Goal: Check status: Check status

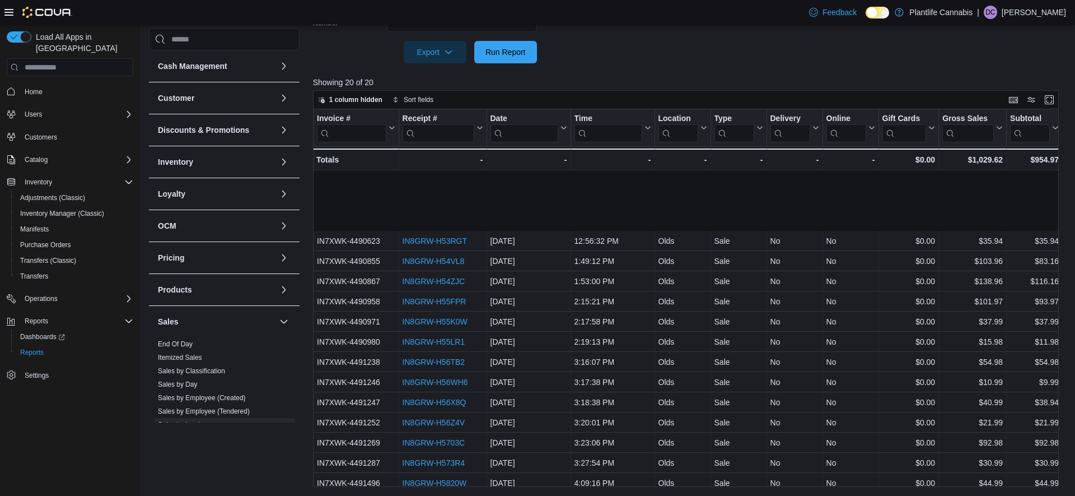
scroll to position [87, 0]
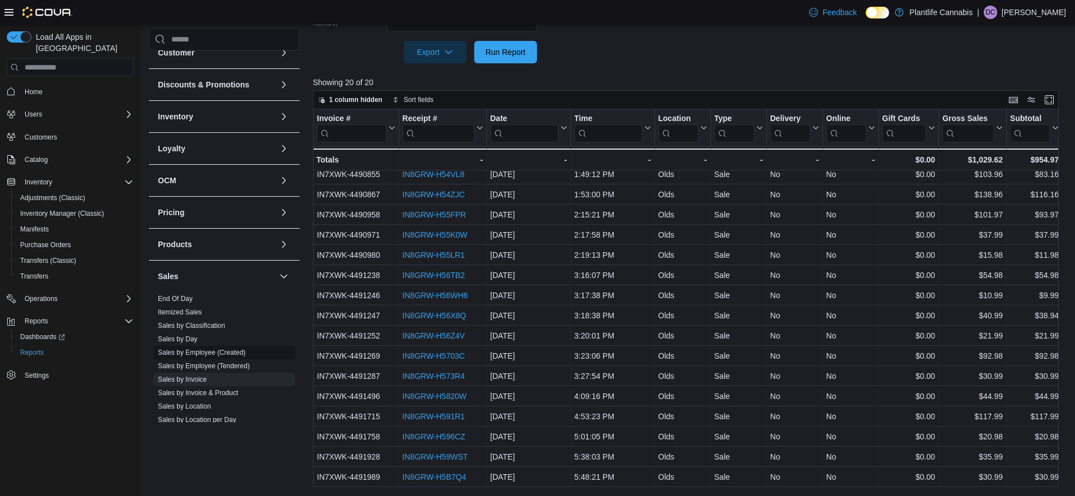
click at [189, 355] on link "Sales by Employee (Created)" at bounding box center [202, 352] width 88 height 8
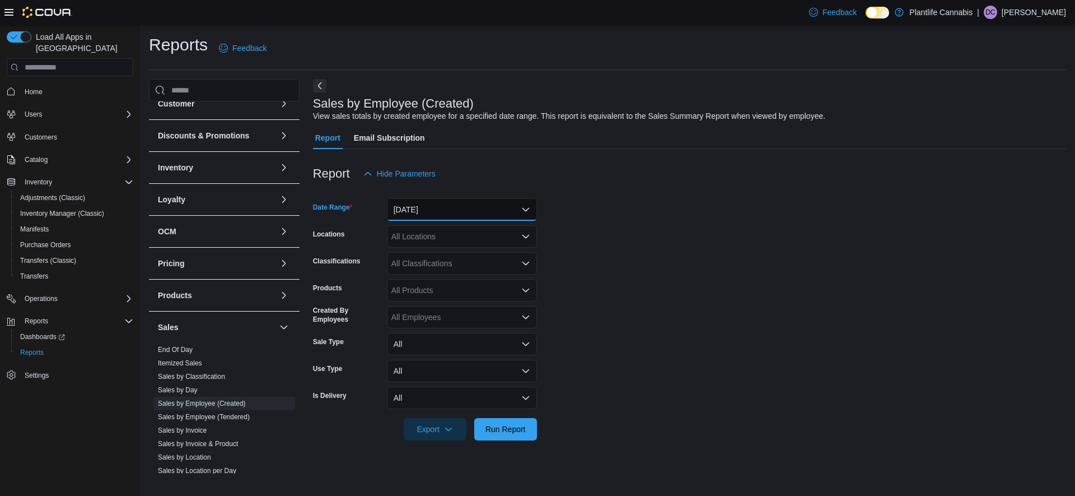
click at [497, 207] on button "[DATE]" at bounding box center [462, 209] width 150 height 22
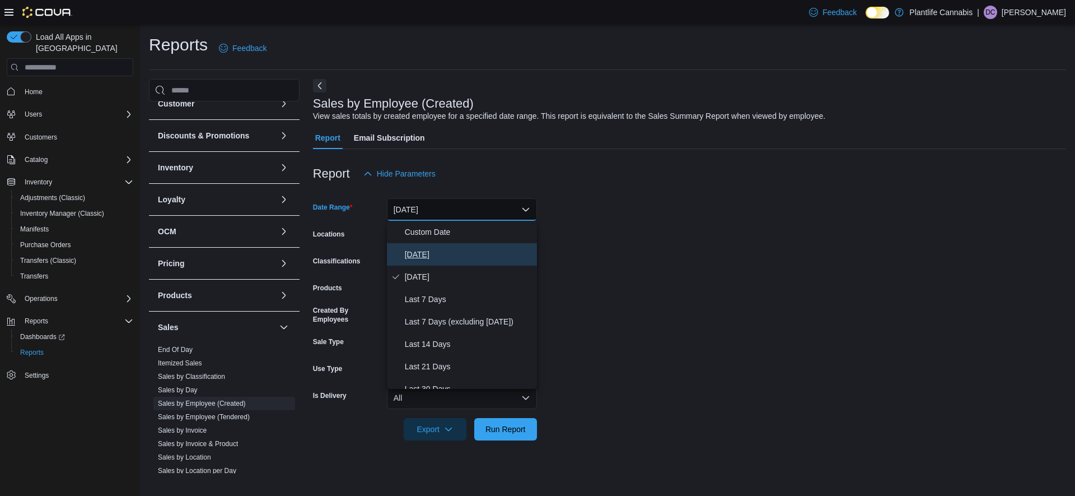
click at [414, 261] on span "[DATE]" at bounding box center [469, 254] width 128 height 13
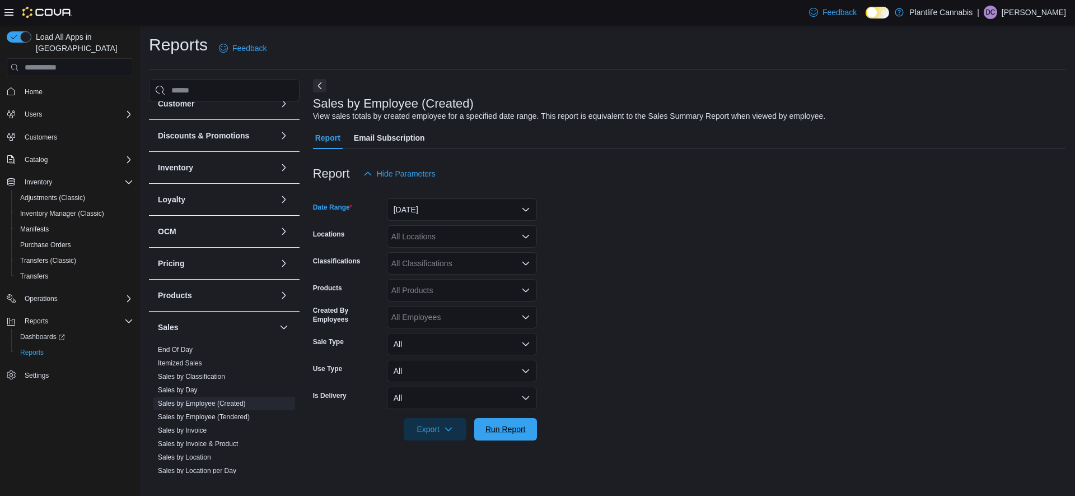
click at [512, 434] on span "Run Report" at bounding box center [506, 428] width 40 height 11
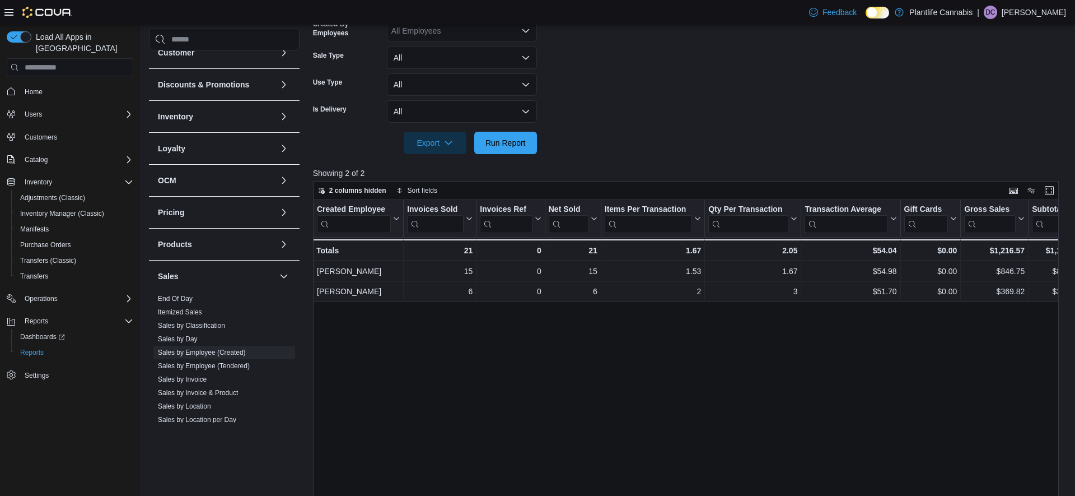
scroll to position [288, 0]
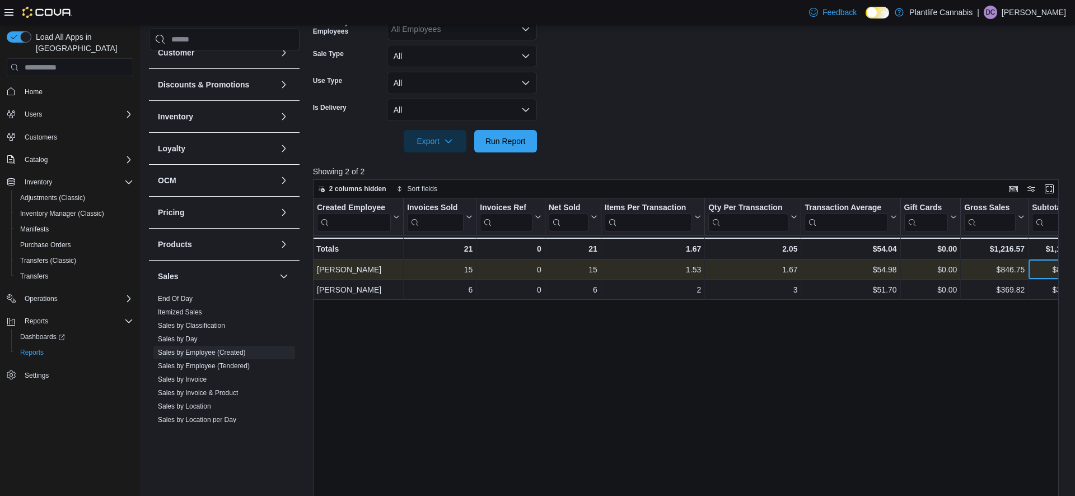
click at [1030, 279] on div "$824.70 - Subtotal, column 10, row 1" at bounding box center [1057, 269] width 56 height 20
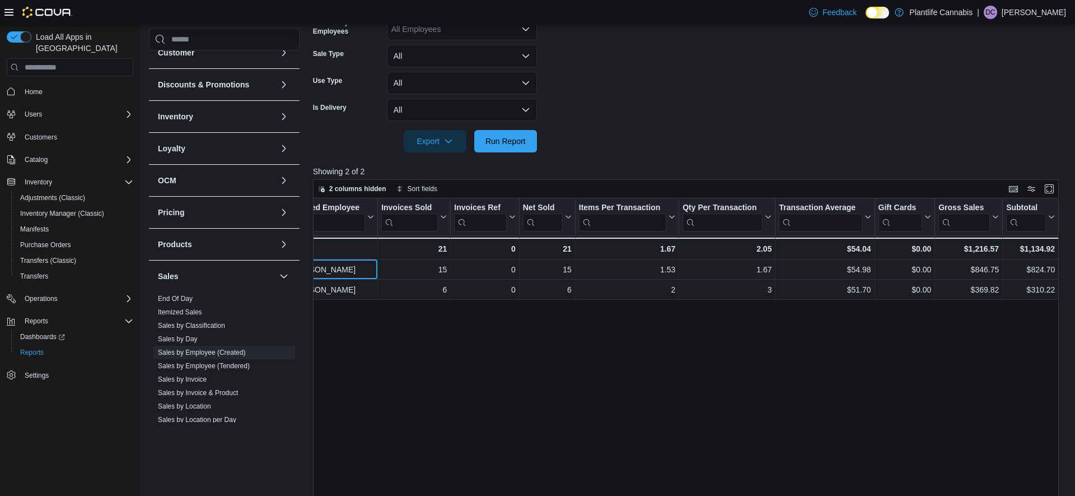
scroll to position [0, 0]
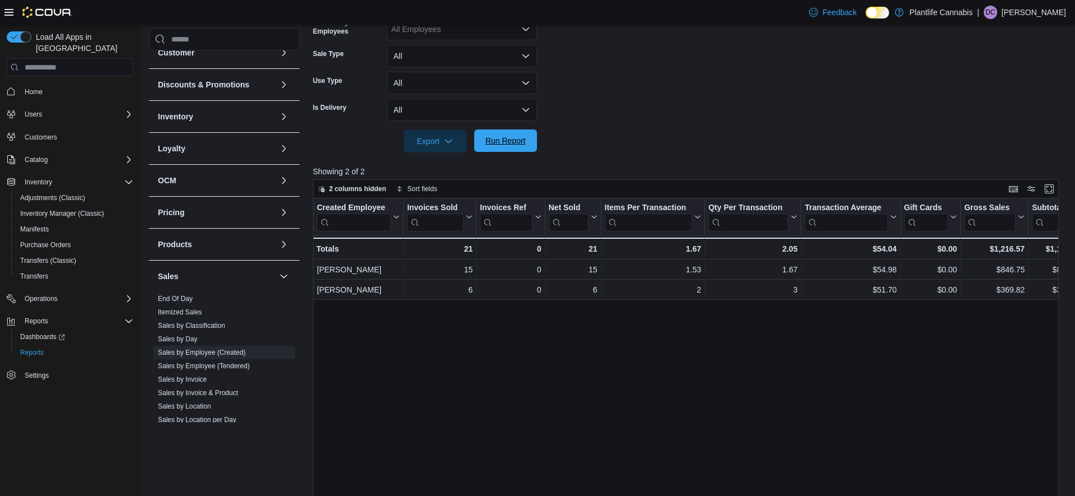
click at [527, 137] on span "Run Report" at bounding box center [505, 140] width 49 height 22
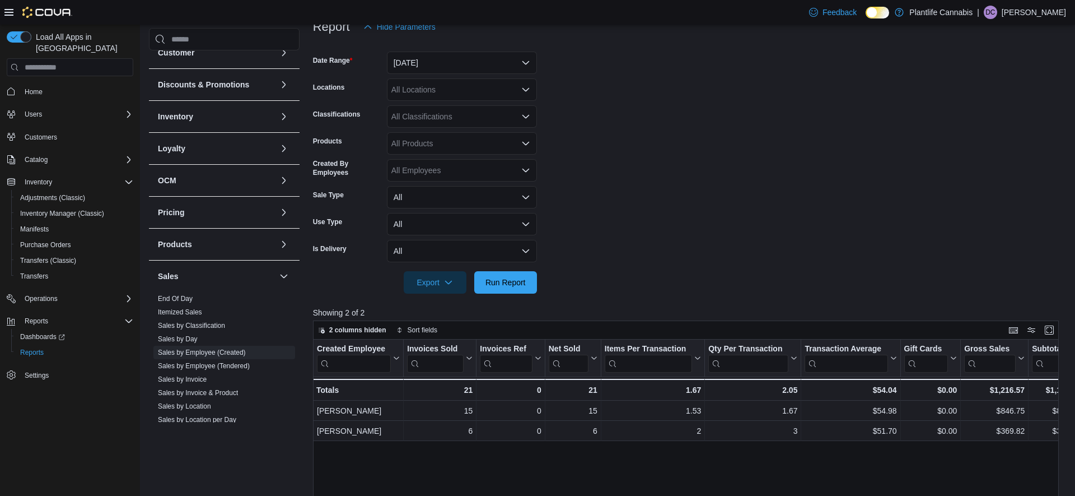
scroll to position [147, 0]
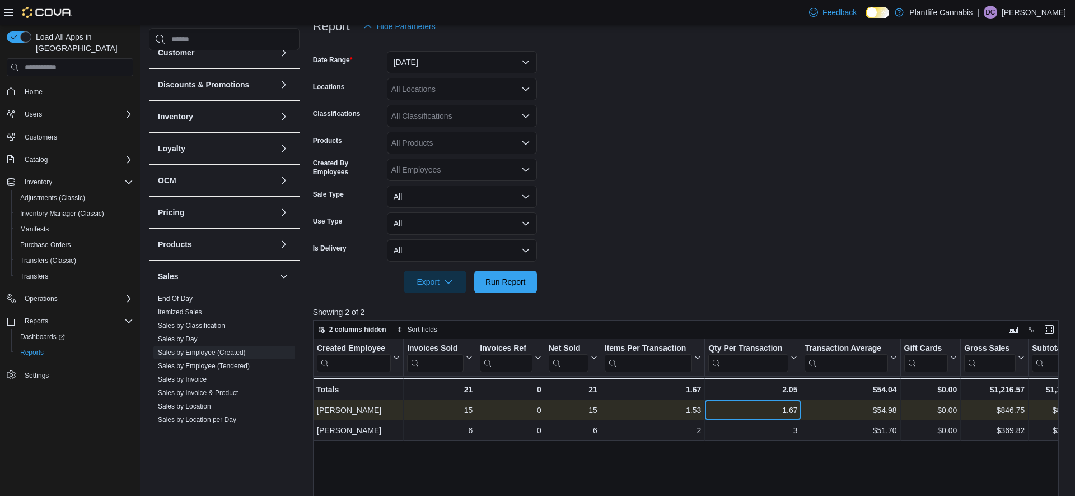
click at [736, 419] on div "1.67 - Qty Per Transaction, column 6, row 1" at bounding box center [753, 410] width 96 height 20
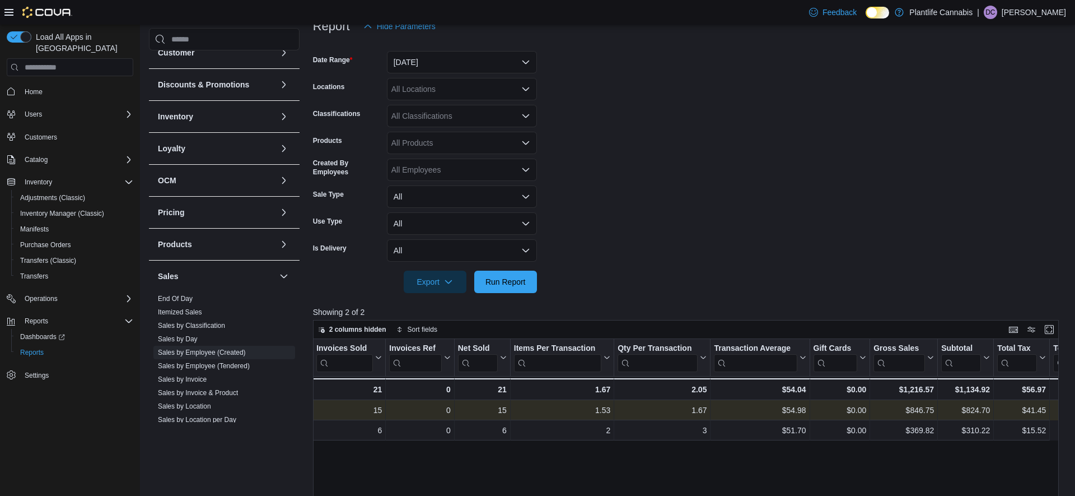
scroll to position [0, 0]
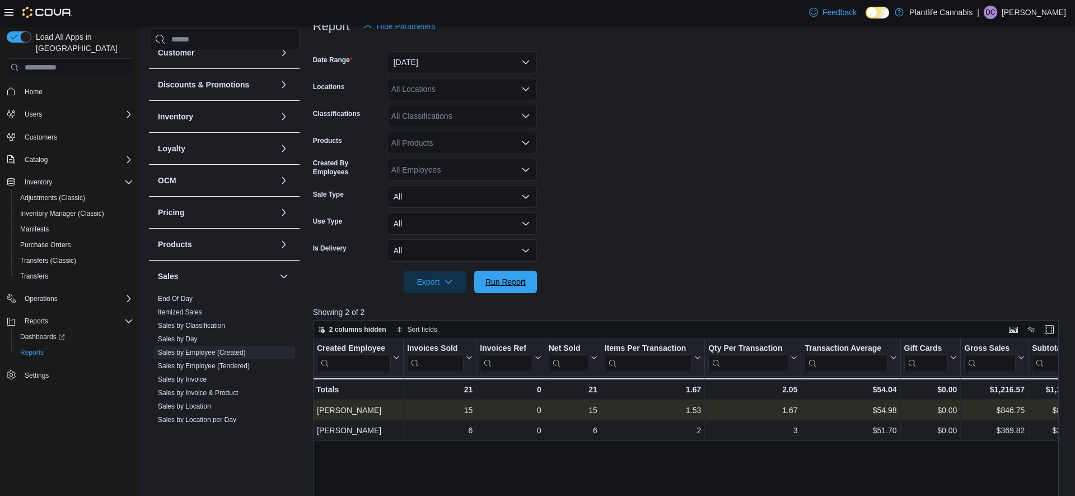
drag, startPoint x: 515, startPoint y: 277, endPoint x: 718, endPoint y: 255, distance: 203.9
click at [515, 277] on span "Run Report" at bounding box center [506, 281] width 40 height 11
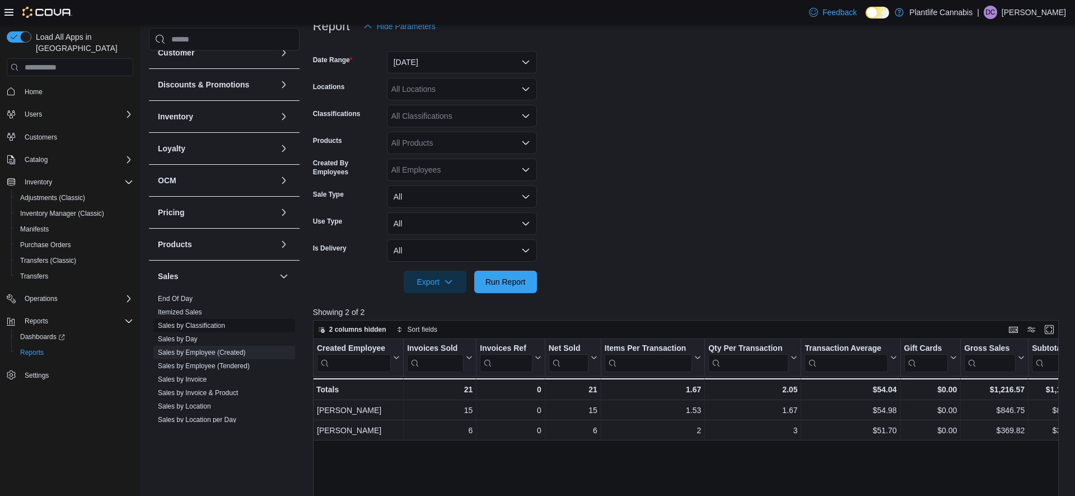
click at [162, 378] on link "Sales by Invoice" at bounding box center [182, 379] width 49 height 8
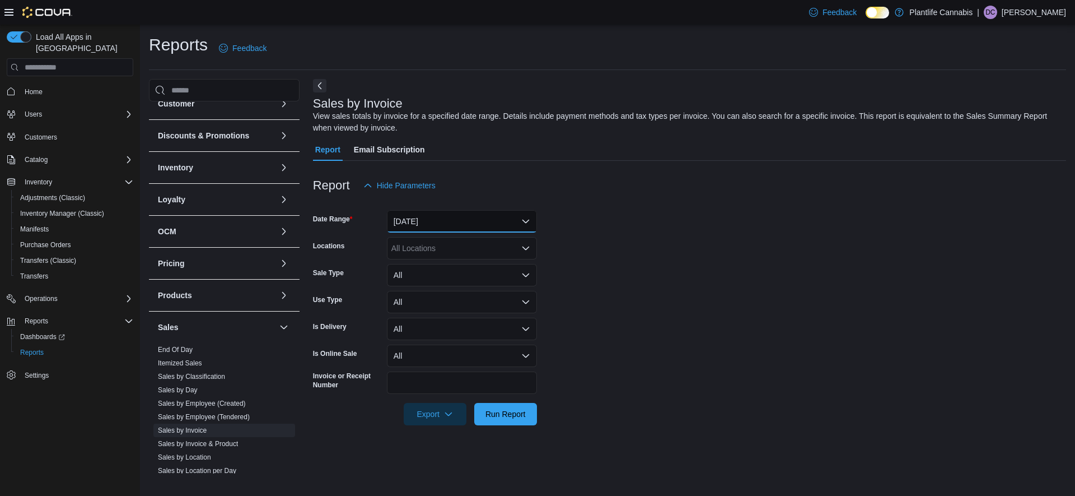
click at [445, 222] on button "[DATE]" at bounding box center [462, 221] width 150 height 22
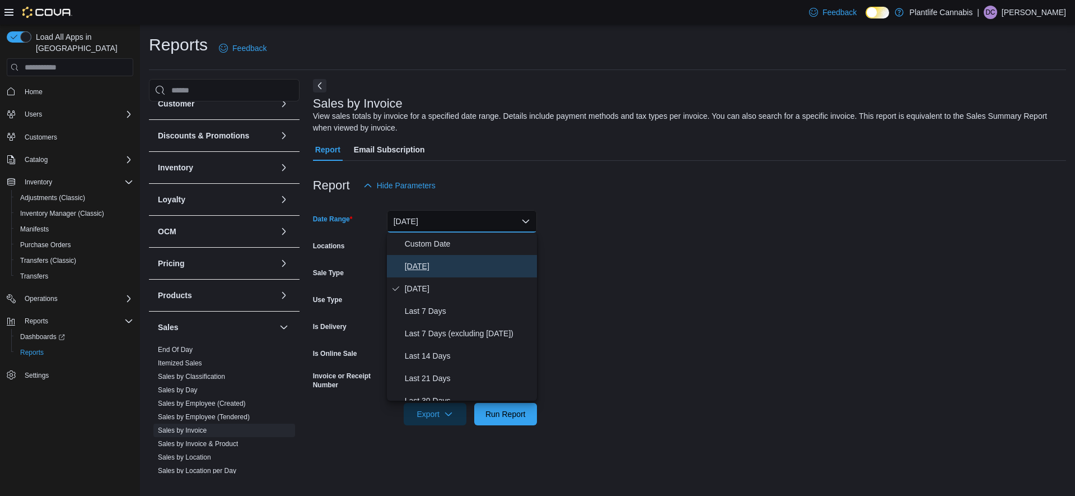
click at [433, 265] on span "[DATE]" at bounding box center [469, 265] width 128 height 13
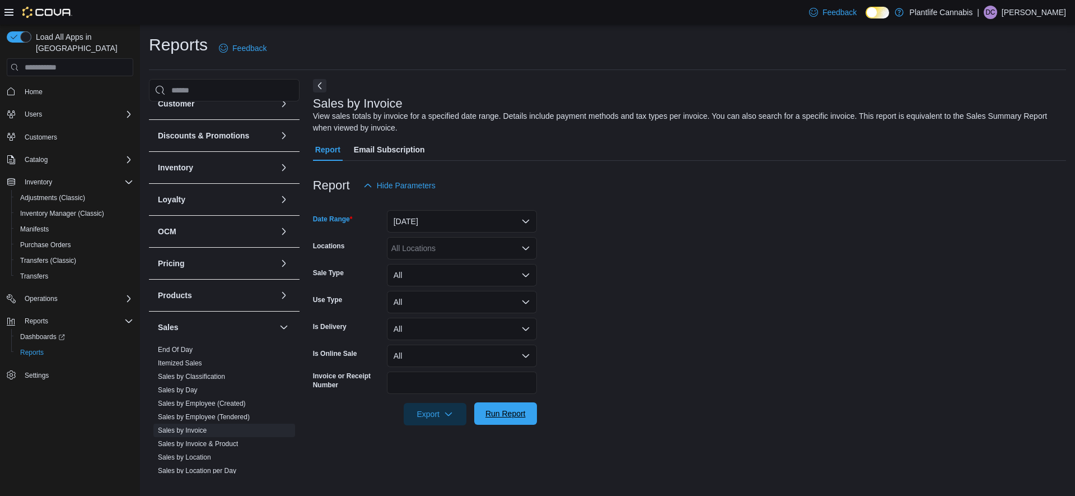
click at [500, 412] on span "Run Report" at bounding box center [506, 413] width 40 height 11
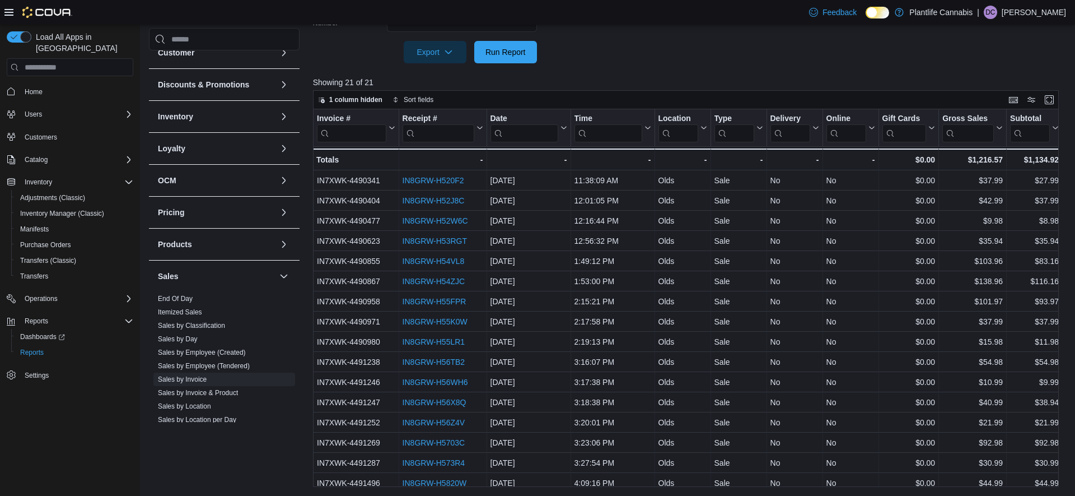
scroll to position [107, 0]
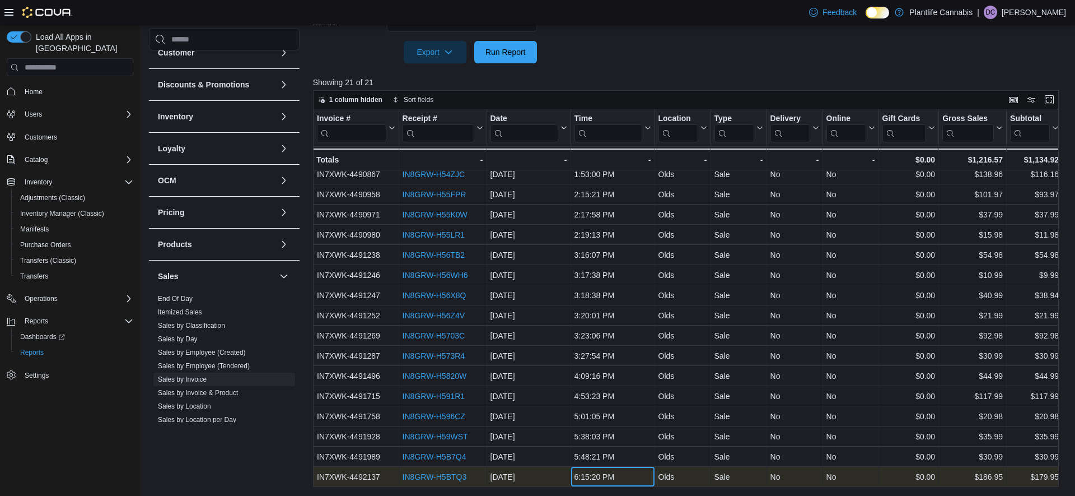
click at [590, 479] on div "6:15:20 PM" at bounding box center [612, 476] width 77 height 13
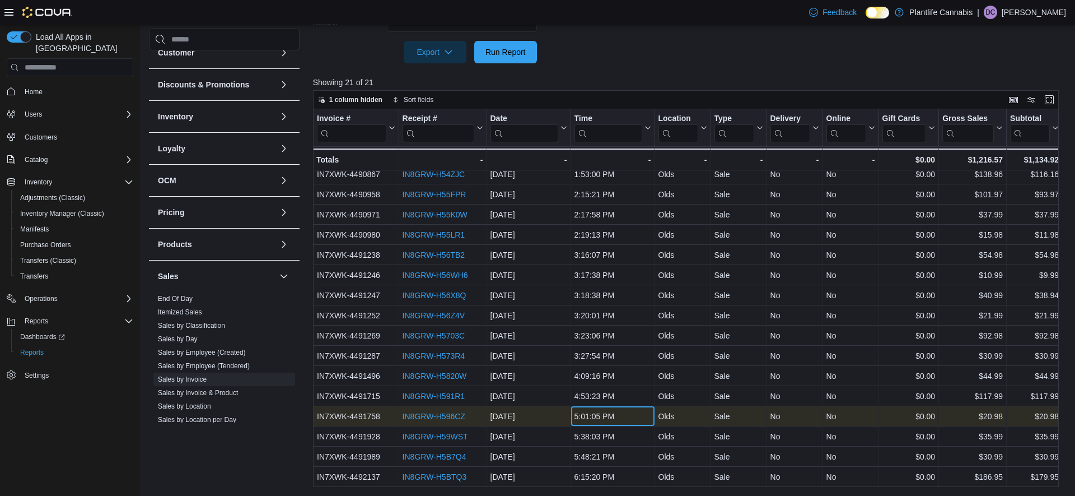
click at [606, 426] on div "5:01:05 PM - Time, column 4, row 18" at bounding box center [613, 416] width 84 height 20
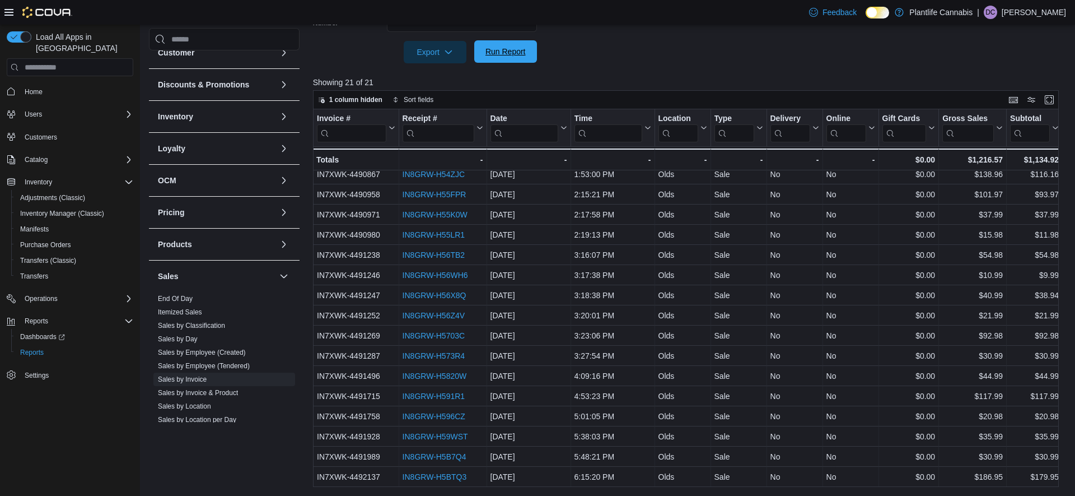
click at [527, 49] on span "Run Report" at bounding box center [505, 51] width 49 height 22
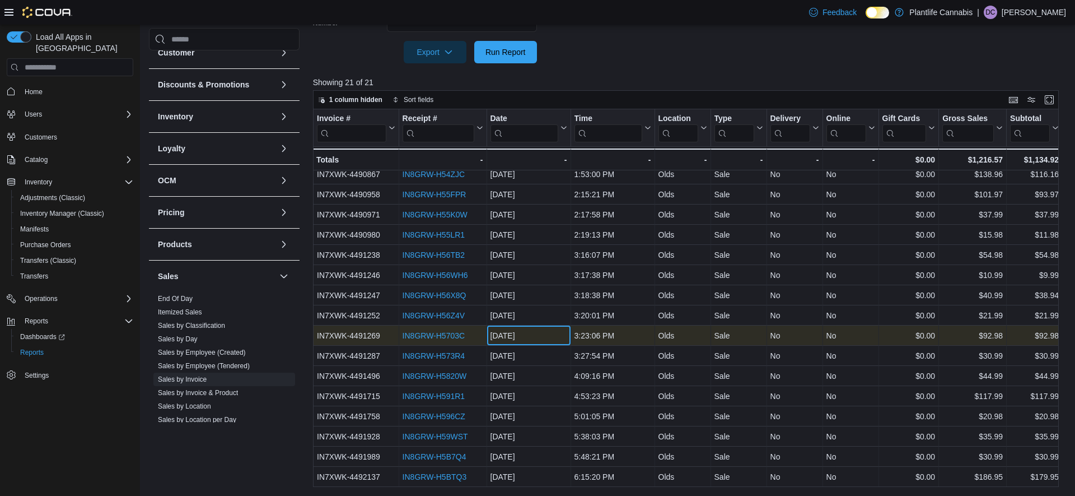
click at [529, 342] on div "[DATE]" at bounding box center [528, 335] width 77 height 13
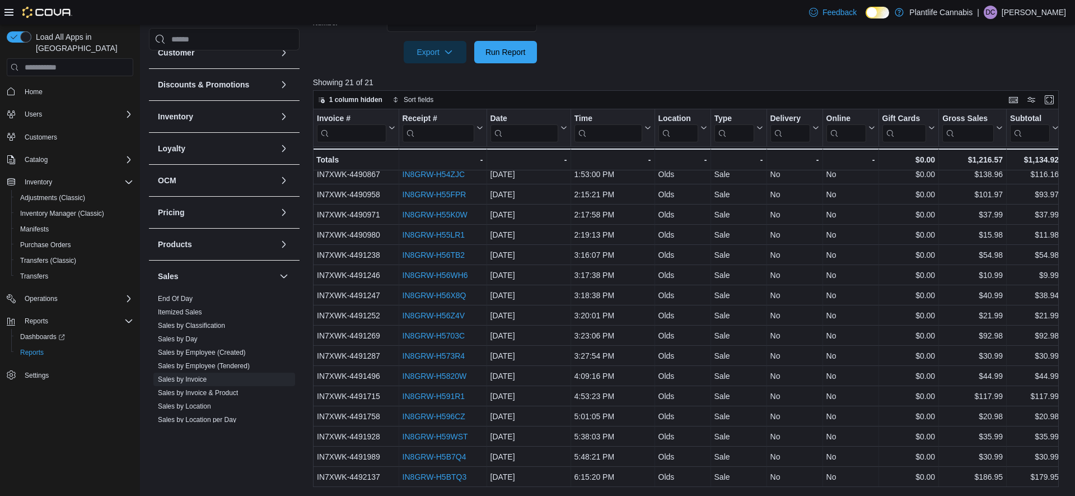
click at [660, 76] on div at bounding box center [689, 69] width 753 height 13
click at [529, 60] on span "Run Report" at bounding box center [505, 51] width 49 height 22
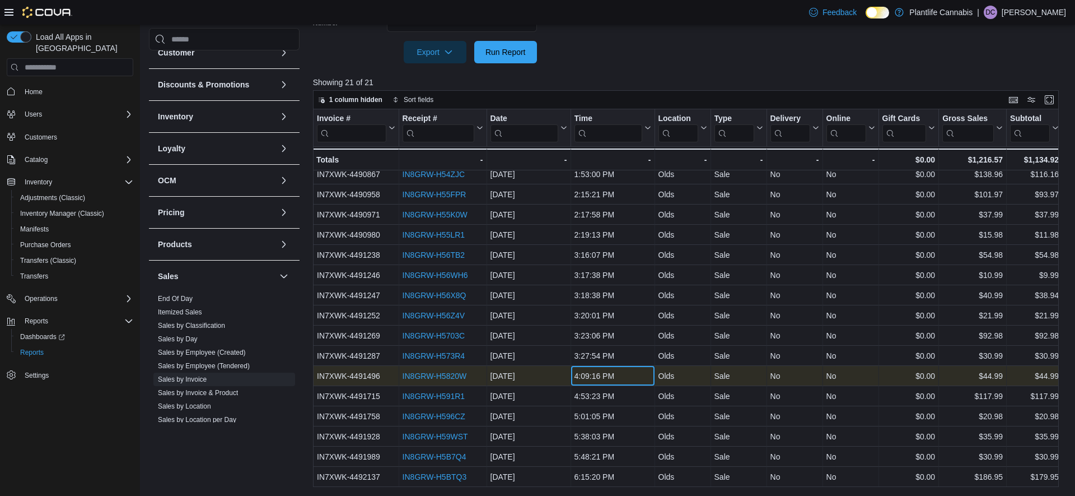
click at [620, 379] on div "4:09:16 PM" at bounding box center [612, 375] width 77 height 13
click at [620, 379] on div "Invoice # Click to view column header actions Receipt # Click to view column he…" at bounding box center [686, 297] width 746 height 377
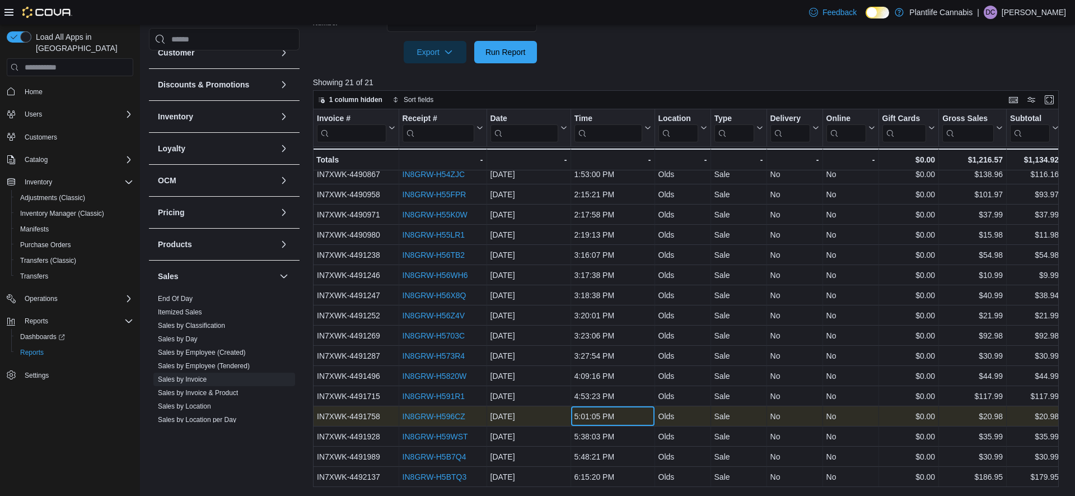
click at [582, 418] on div "5:01:05 PM" at bounding box center [612, 415] width 77 height 13
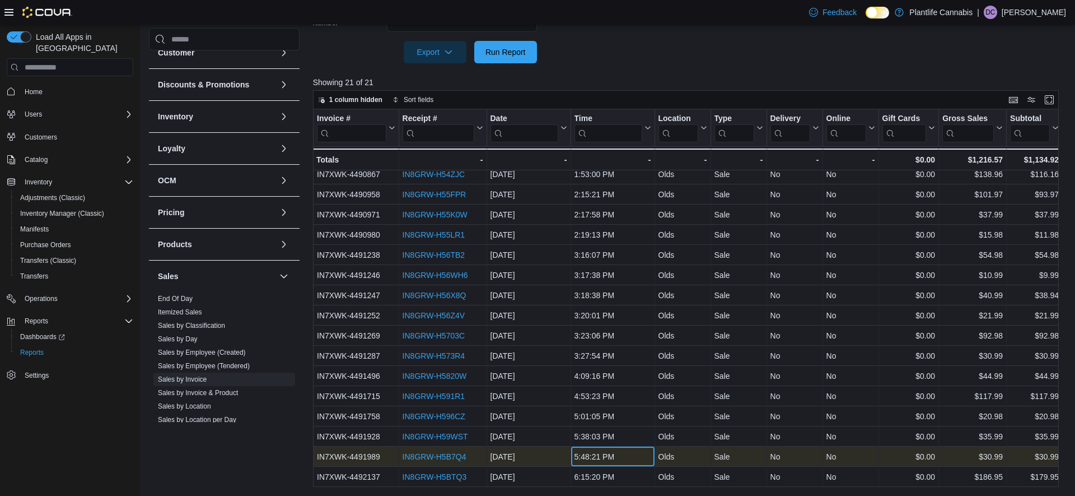
click at [586, 454] on div "5:48:21 PM" at bounding box center [612, 456] width 77 height 13
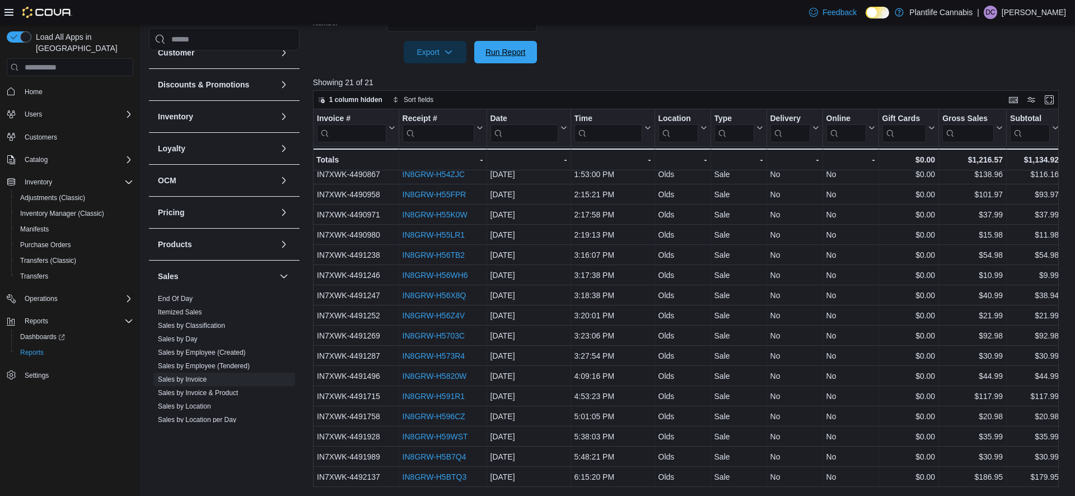
drag, startPoint x: 525, startPoint y: 59, endPoint x: 619, endPoint y: 50, distance: 94.5
click at [525, 58] on span "Run Report" at bounding box center [505, 52] width 49 height 22
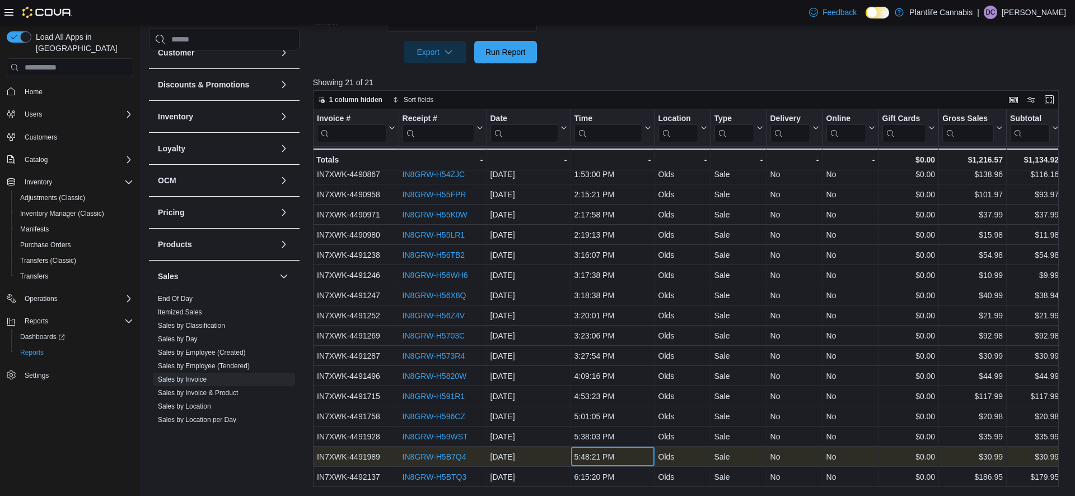
click at [611, 449] on div "5:48:21 PM - Time, column 4, row 20" at bounding box center [613, 456] width 84 height 20
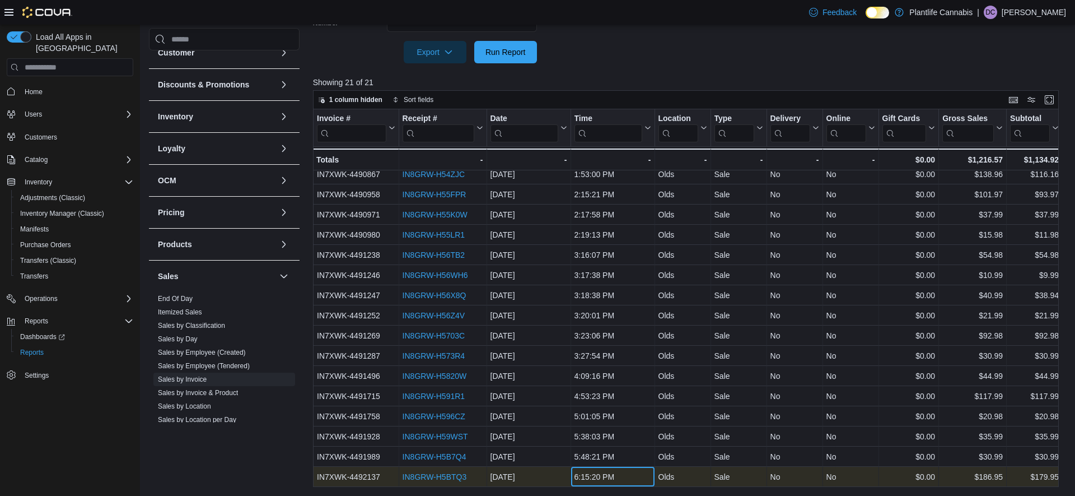
click at [619, 477] on div "6:15:20 PM" at bounding box center [612, 476] width 77 height 13
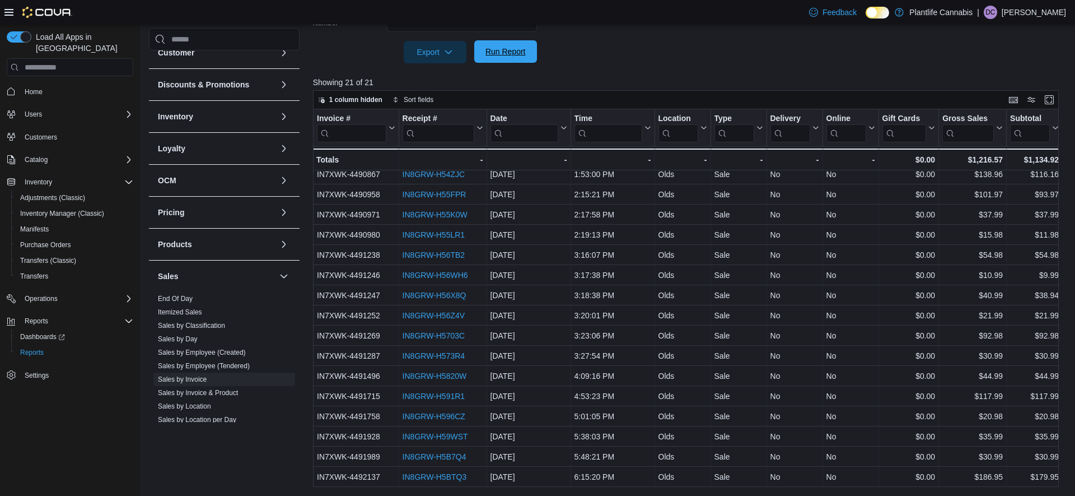
click at [505, 55] on span "Run Report" at bounding box center [506, 51] width 40 height 11
click at [510, 61] on span "Run Report" at bounding box center [505, 51] width 49 height 22
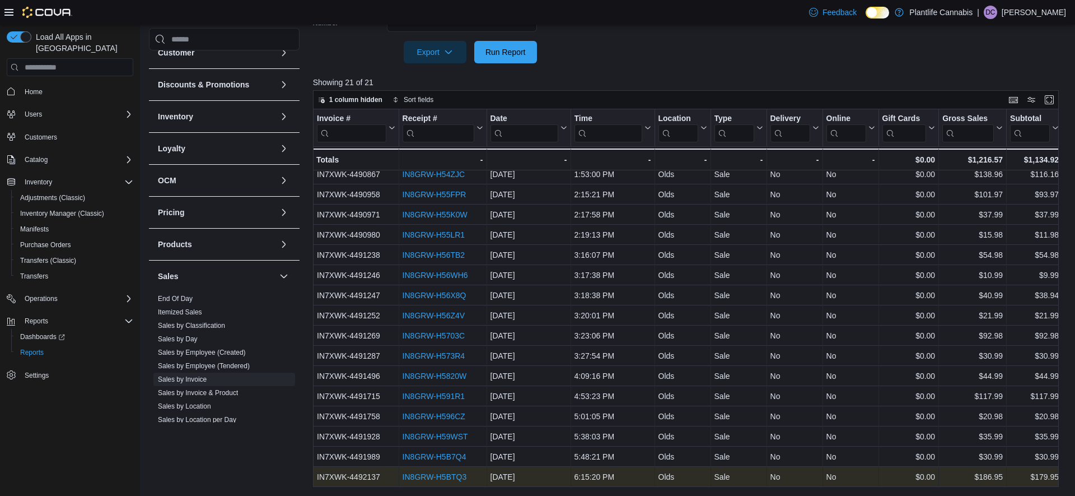
click at [461, 474] on link "IN8GRW-H5BTQ3" at bounding box center [434, 476] width 64 height 9
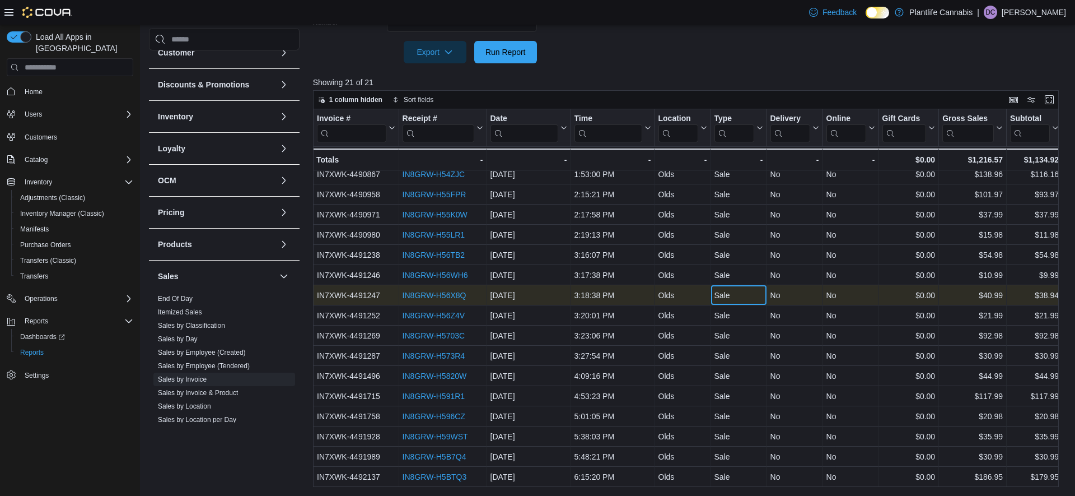
click at [739, 305] on div "Sale - Type, column 6, row 12" at bounding box center [739, 295] width 56 height 20
click at [485, 44] on span "Run Report" at bounding box center [505, 51] width 49 height 22
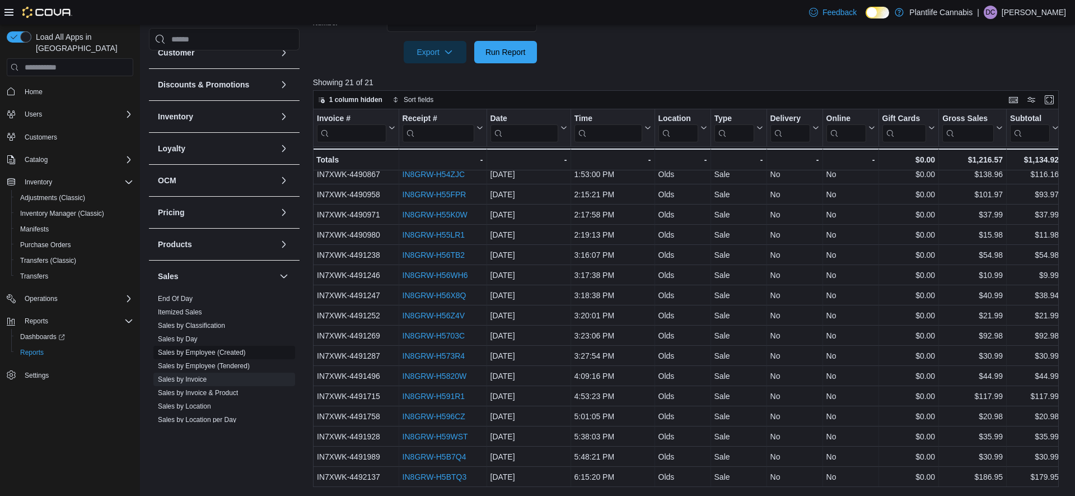
click at [219, 352] on link "Sales by Employee (Created)" at bounding box center [202, 352] width 88 height 8
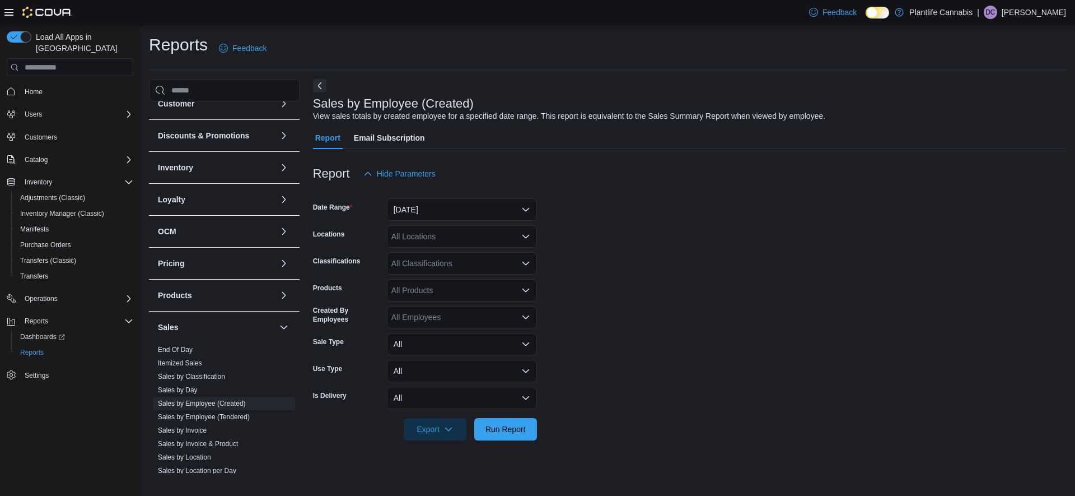
click at [451, 222] on form "Date Range [DATE] Locations All Locations Classifications All Classifications P…" at bounding box center [689, 312] width 753 height 255
click at [443, 202] on button "[DATE]" at bounding box center [462, 209] width 150 height 22
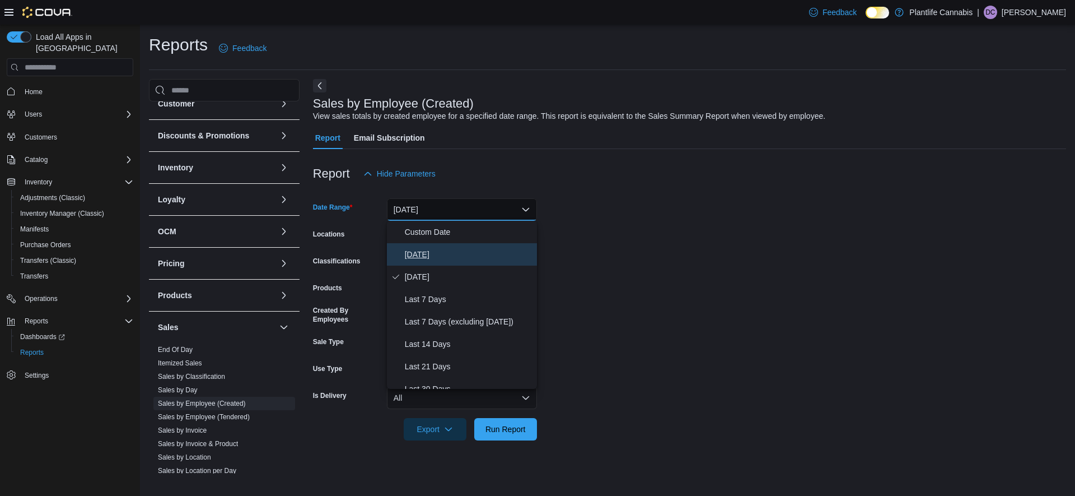
click at [430, 251] on span "[DATE]" at bounding box center [469, 254] width 128 height 13
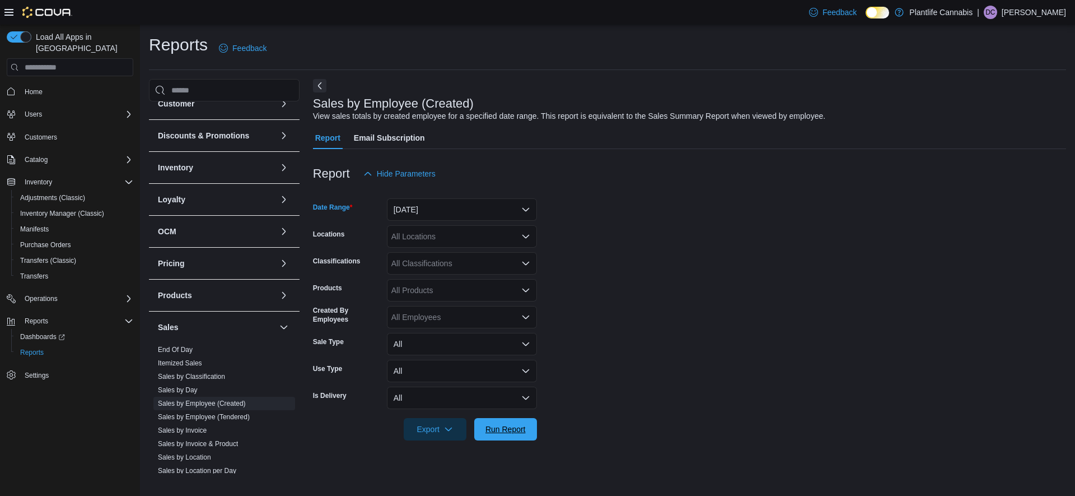
drag, startPoint x: 488, startPoint y: 434, endPoint x: 731, endPoint y: 164, distance: 363.6
click at [488, 434] on span "Run Report" at bounding box center [506, 428] width 40 height 11
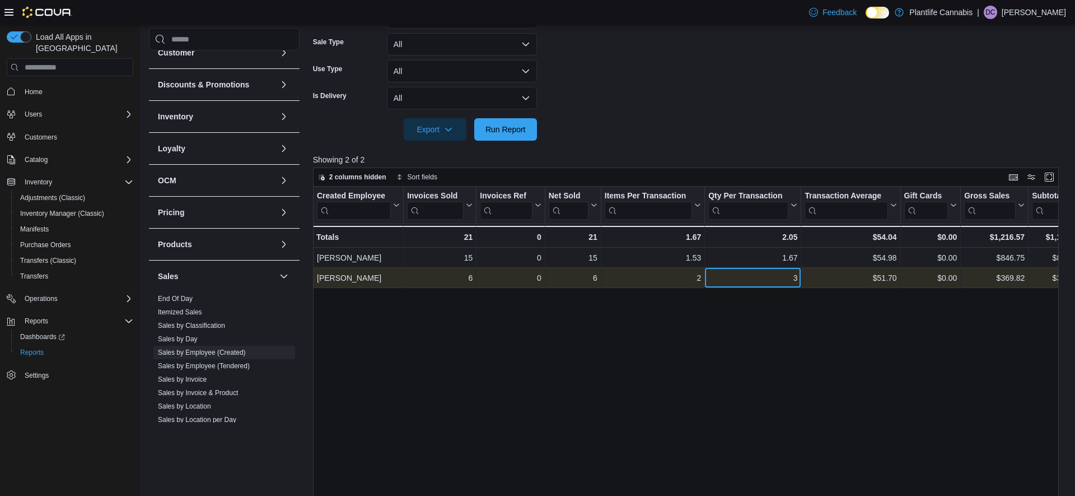
scroll to position [301, 0]
click at [707, 270] on div "3 - Qty Per Transaction, column 6, row 2" at bounding box center [753, 276] width 96 height 20
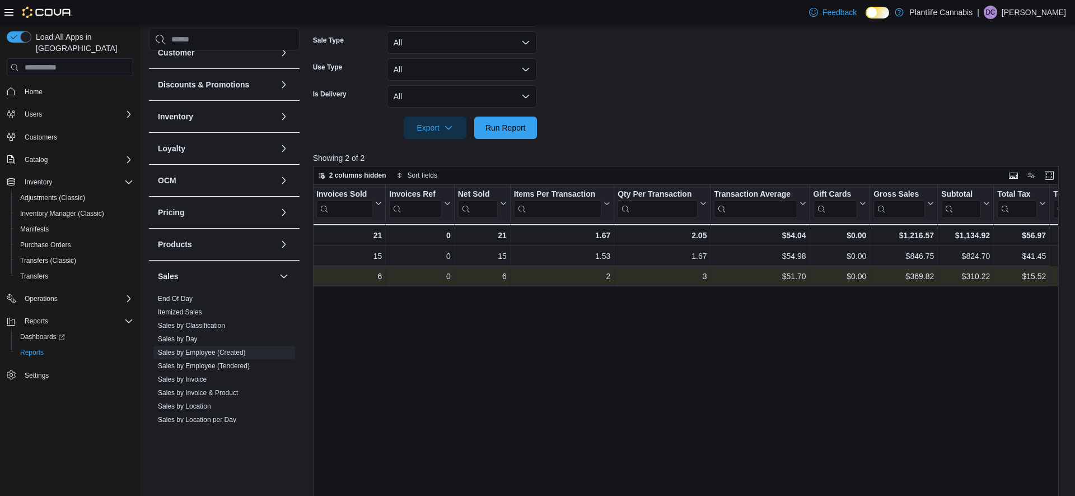
scroll to position [0, 0]
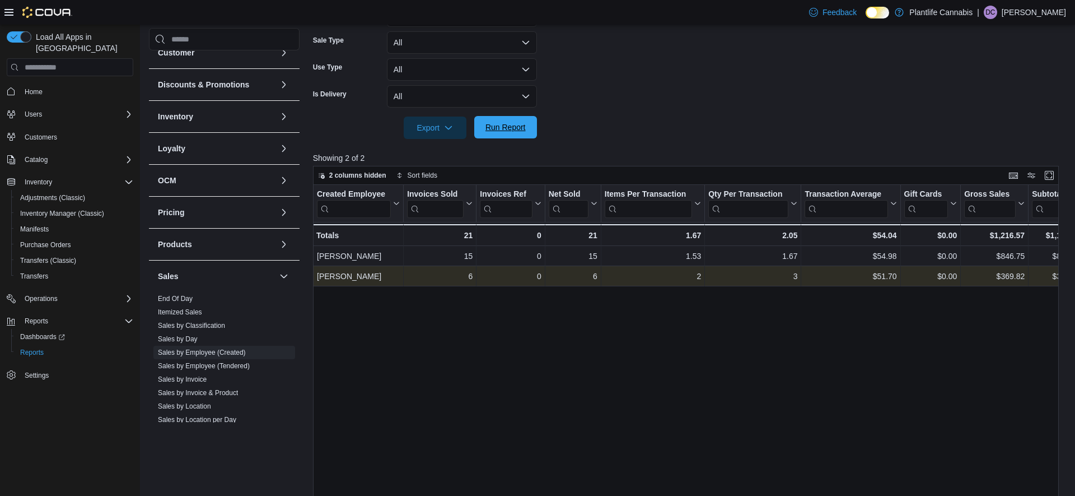
click at [498, 134] on span "Run Report" at bounding box center [505, 127] width 49 height 22
click at [1031, 281] on div "$310.22 - Subtotal, column 10, row 2" at bounding box center [1057, 276] width 56 height 20
click at [898, 66] on form "Date Range [DATE] Locations All Locations Classifications All Classifications P…" at bounding box center [689, 11] width 753 height 255
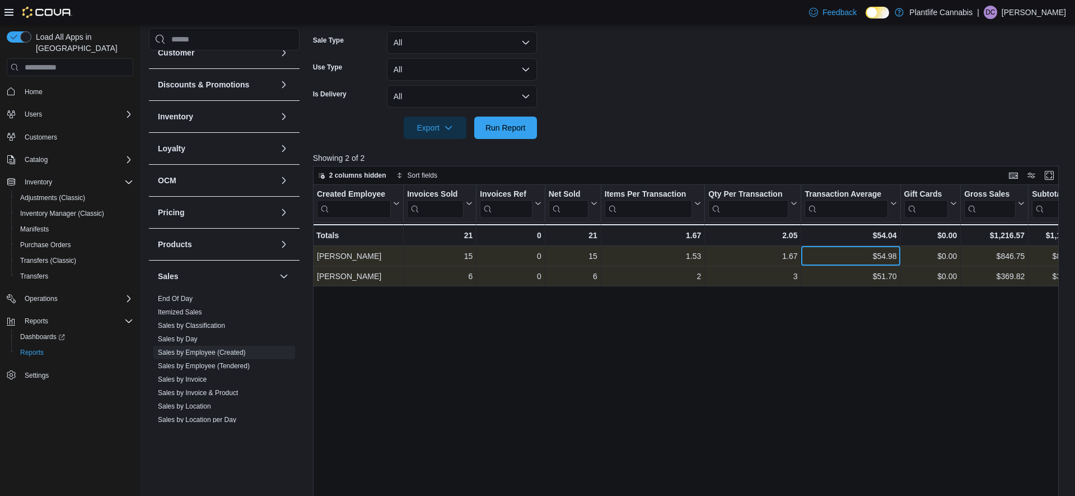
click at [814, 259] on div "$54.98" at bounding box center [851, 255] width 92 height 13
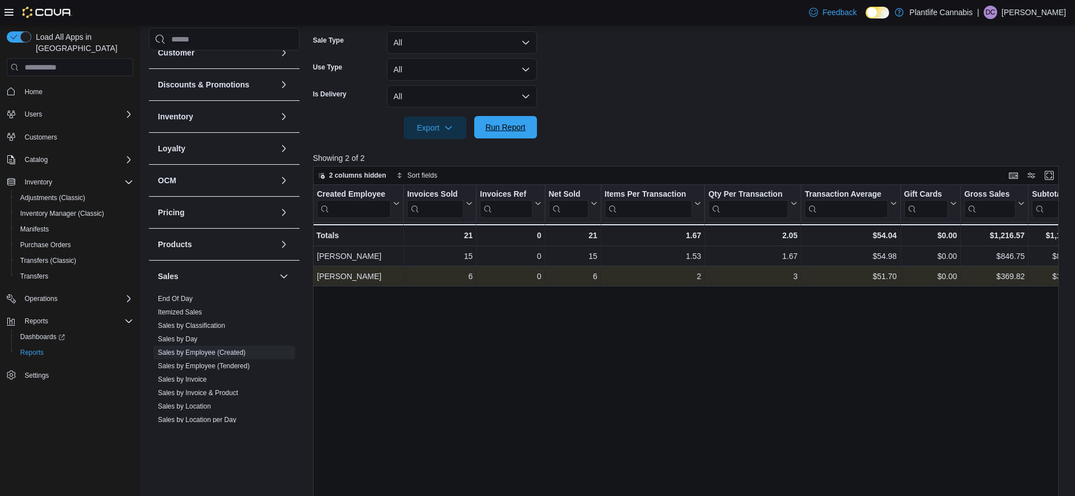
click at [508, 126] on span "Run Report" at bounding box center [506, 127] width 40 height 11
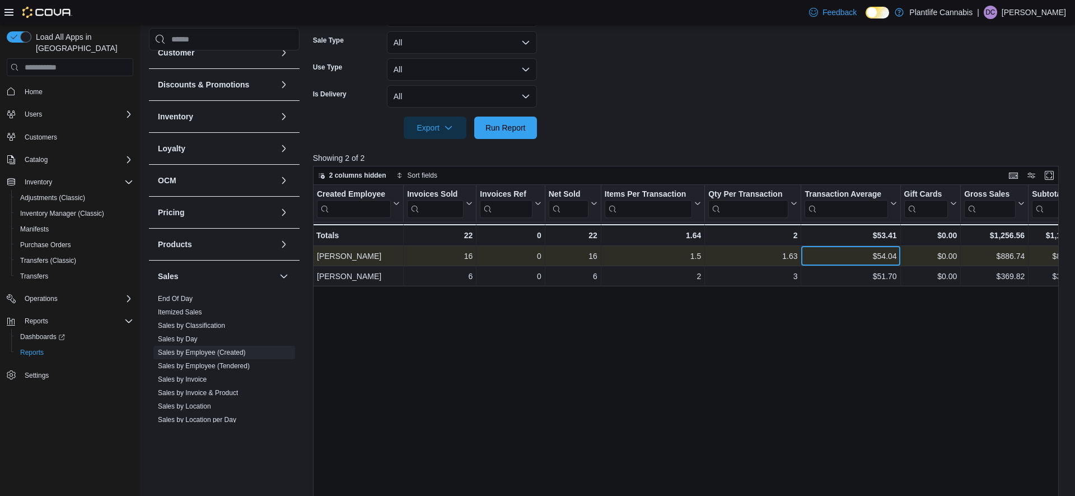
click at [898, 266] on div "$54.04 - Transaction Average, column 7, row 1" at bounding box center [850, 256] width 99 height 20
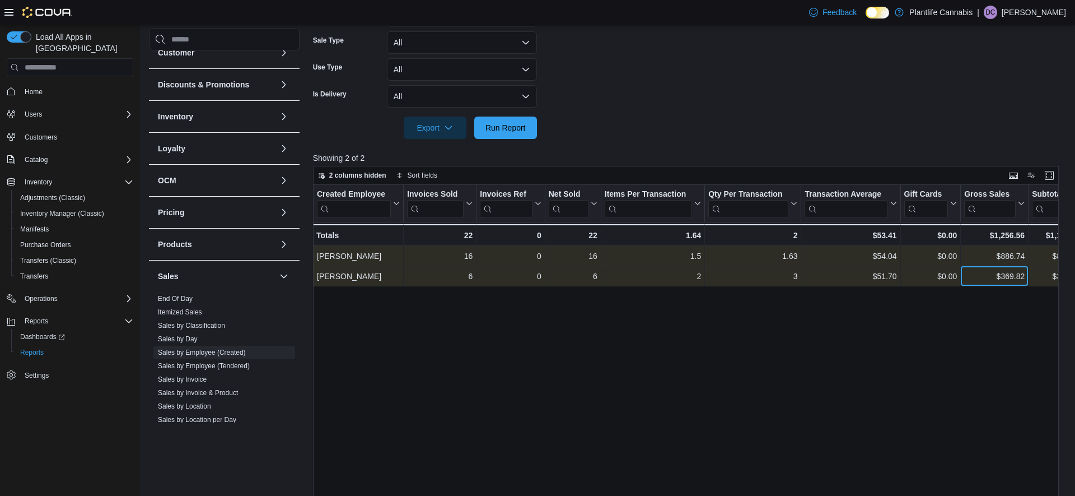
click at [987, 279] on div "$369.82" at bounding box center [994, 275] width 60 height 13
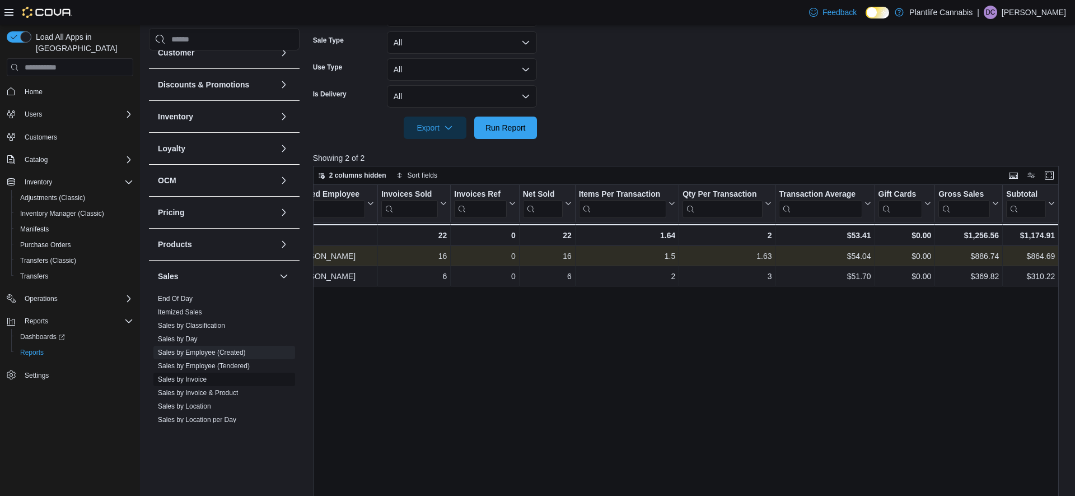
click at [199, 380] on link "Sales by Invoice" at bounding box center [182, 379] width 49 height 8
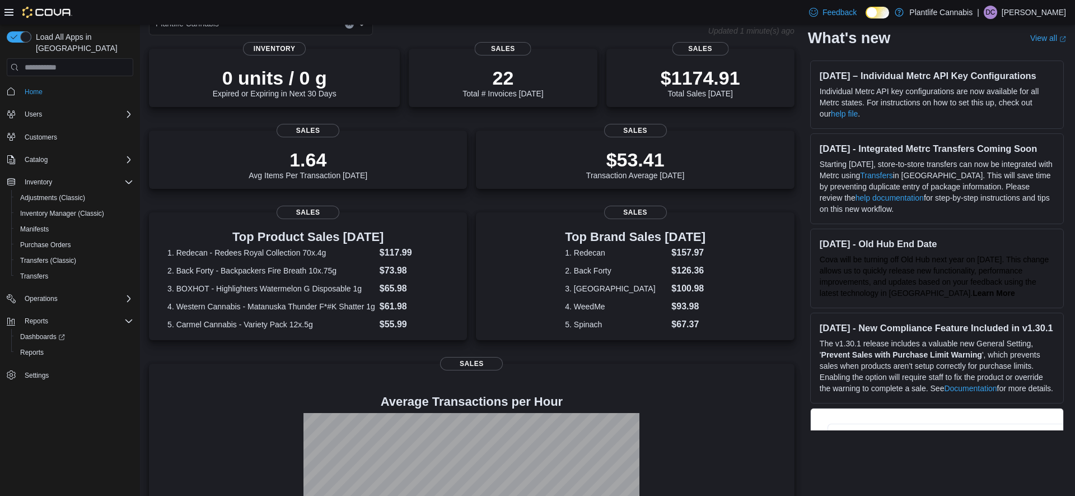
scroll to position [181, 0]
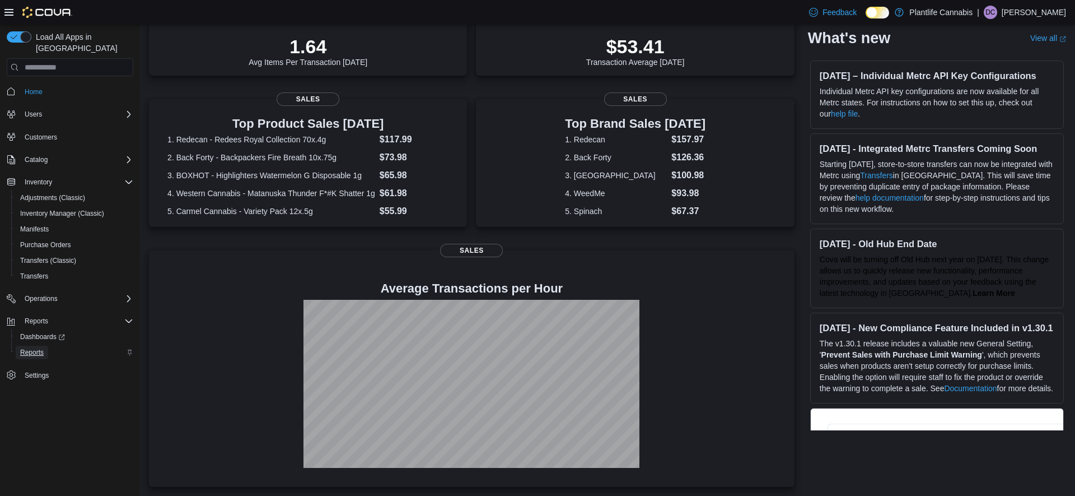
click at [29, 348] on span "Reports" at bounding box center [32, 352] width 24 height 9
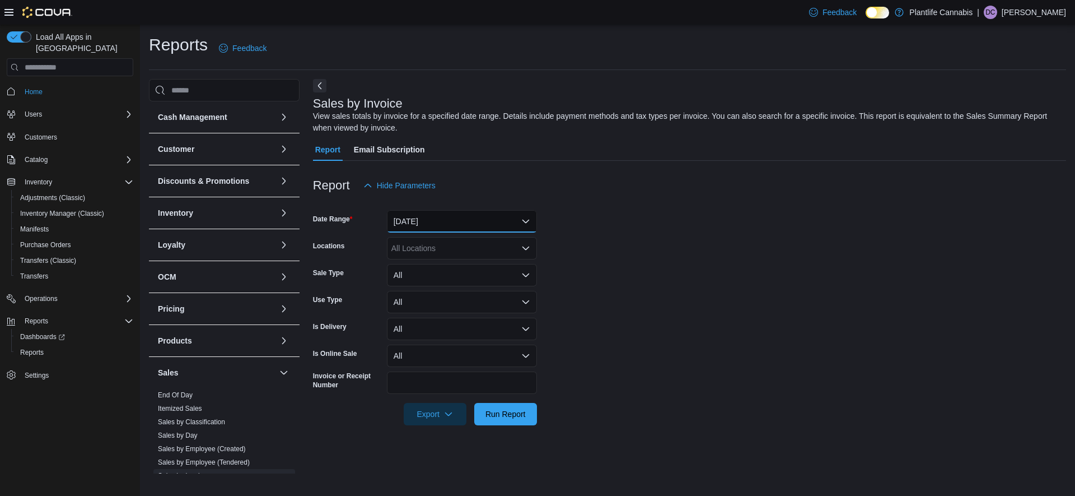
click at [442, 223] on button "[DATE]" at bounding box center [462, 221] width 150 height 22
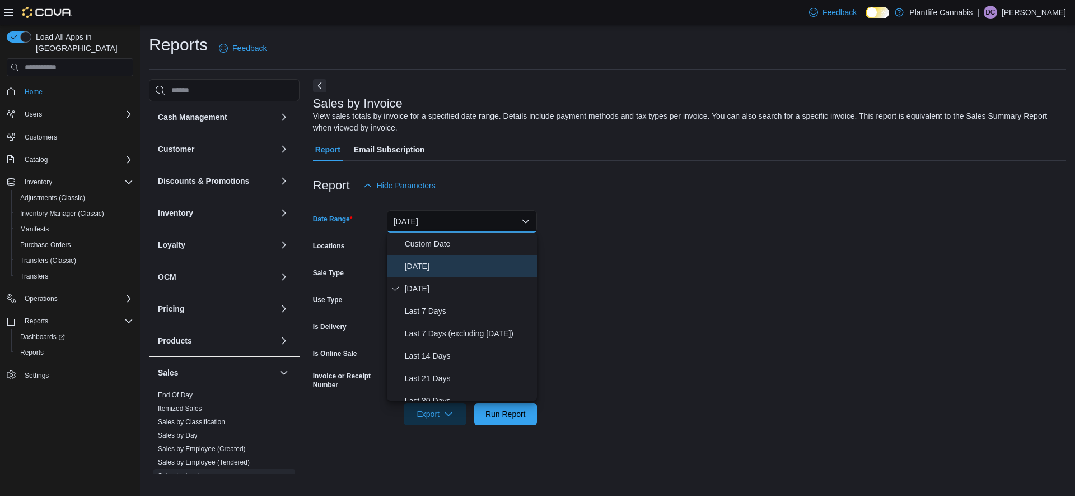
drag, startPoint x: 419, startPoint y: 267, endPoint x: 459, endPoint y: 324, distance: 69.3
click at [419, 267] on span "[DATE]" at bounding box center [469, 265] width 128 height 13
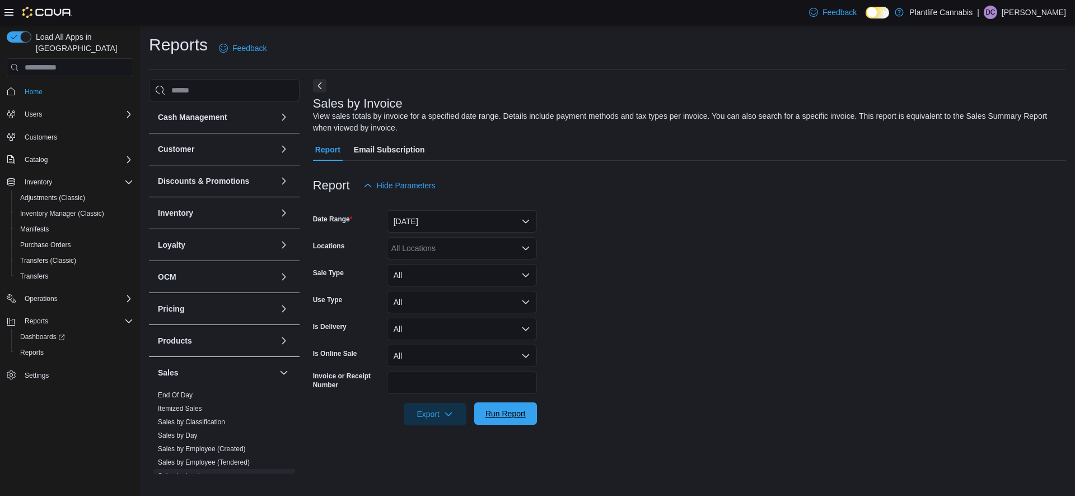
click at [504, 419] on span "Run Report" at bounding box center [505, 413] width 49 height 22
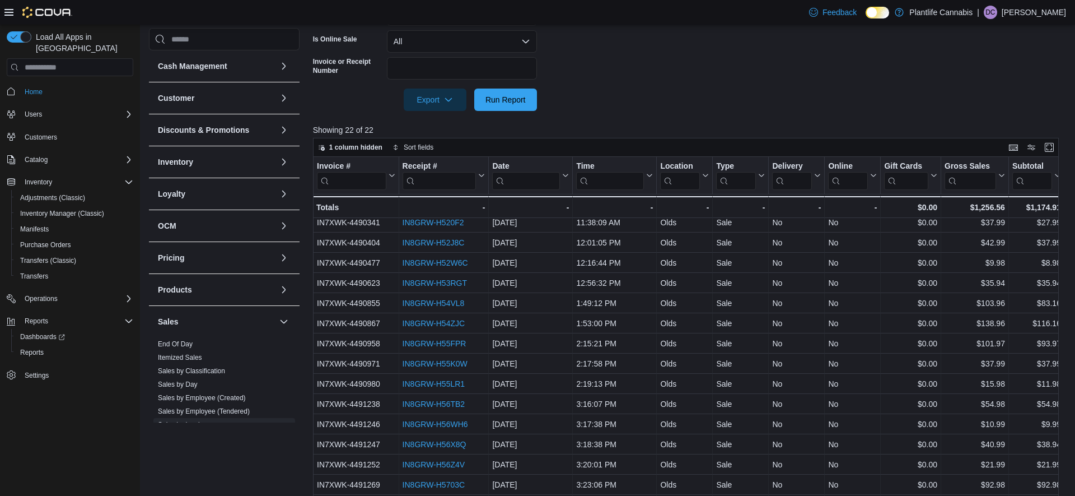
scroll to position [4, 0]
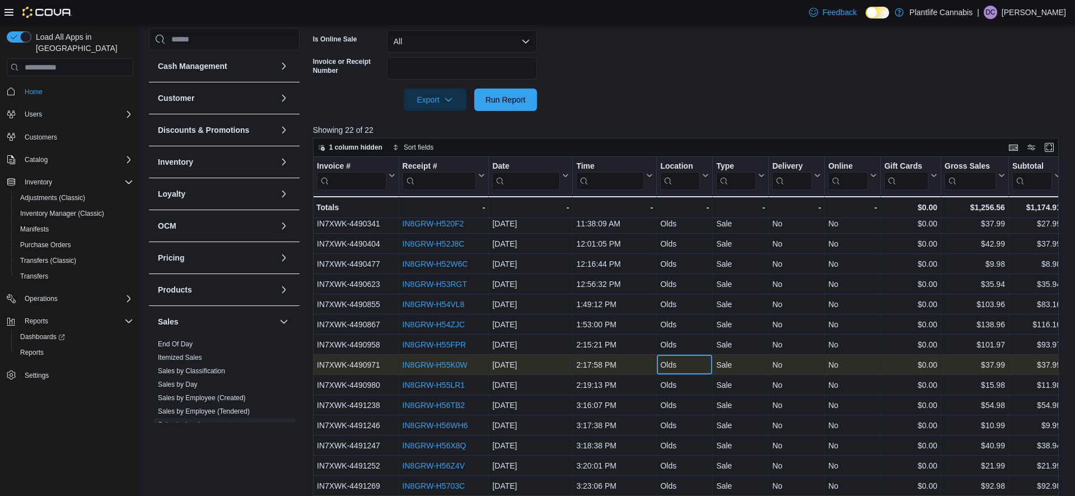
click at [671, 366] on div "Olds" at bounding box center [684, 364] width 49 height 13
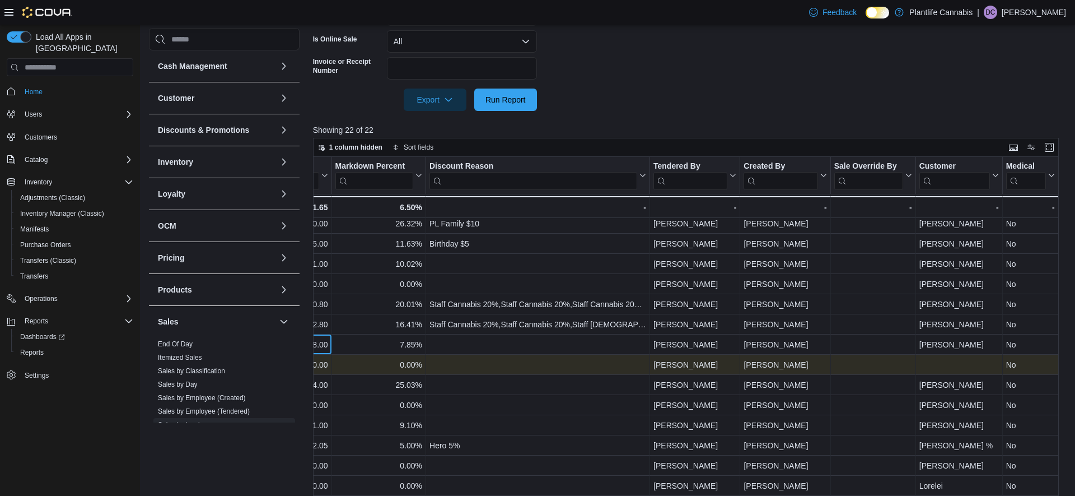
scroll to position [4, 1109]
